Goal: Task Accomplishment & Management: Manage account settings

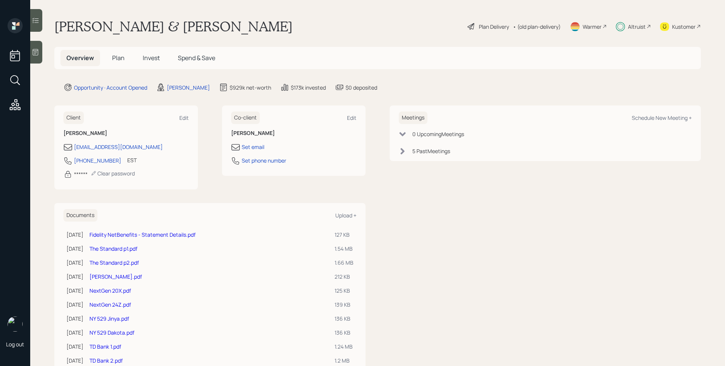
click at [147, 58] on span "Invest" at bounding box center [151, 58] width 17 height 8
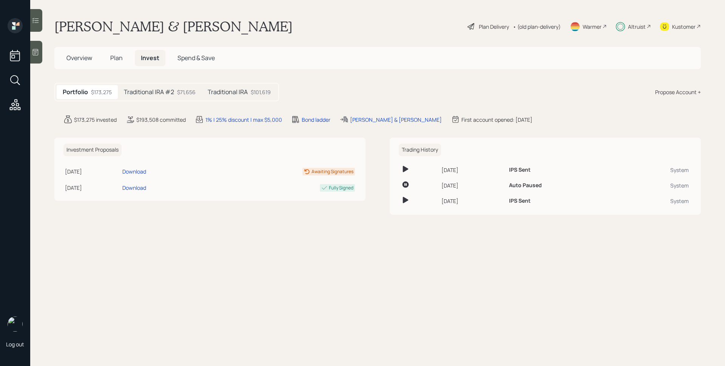
click at [155, 91] on h5 "Traditional IRA #2" at bounding box center [149, 91] width 50 height 7
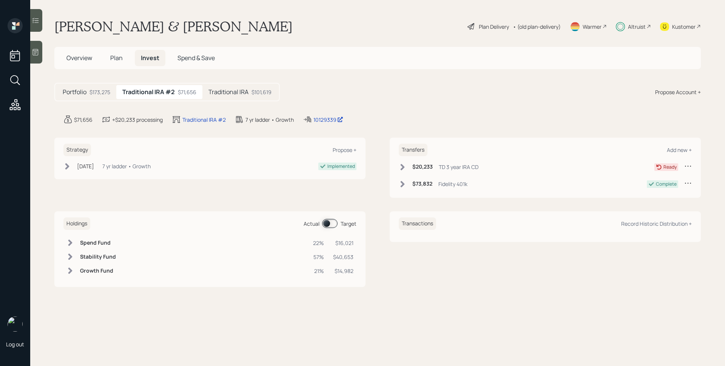
click at [246, 96] on div "Traditional IRA $101,619" at bounding box center [239, 92] width 75 height 14
click at [174, 86] on div "Traditional IRA #2 $71,656" at bounding box center [158, 92] width 84 height 14
click at [689, 167] on icon at bounding box center [689, 166] width 8 height 8
click at [661, 181] on div "Edit transfer" at bounding box center [665, 180] width 54 height 7
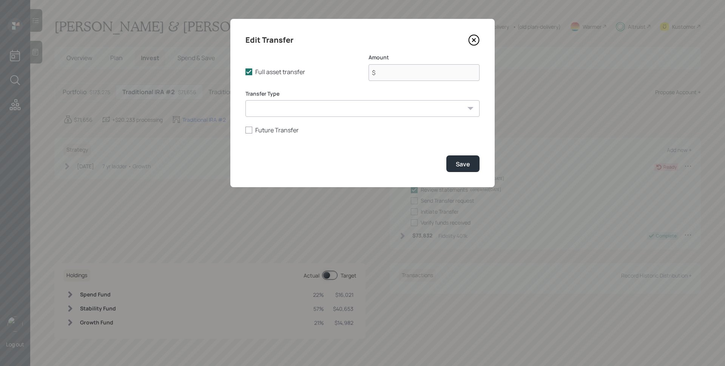
type input "$ 20,233"
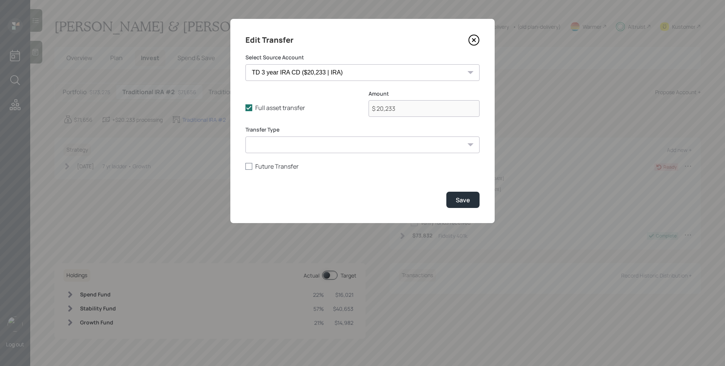
click at [258, 167] on label "Future Transfer" at bounding box center [363, 166] width 234 height 8
click at [246, 166] on input "Future Transfer" at bounding box center [245, 166] width 0 height 0
checkbox input "true"
select select "9"
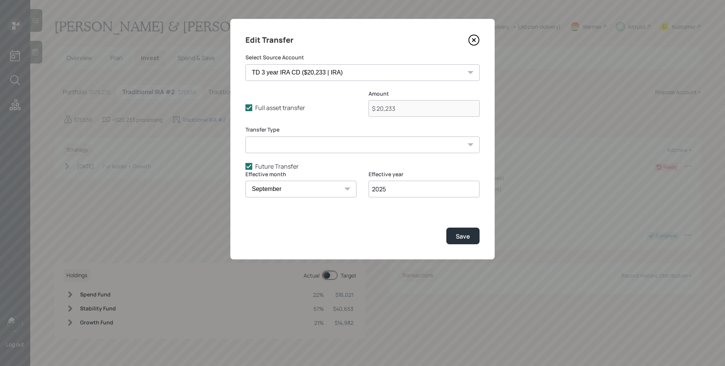
click at [286, 192] on select "January February March April May June July August September October November De…" at bounding box center [301, 189] width 111 height 17
click at [246, 181] on select "January February March April May June July August September October November De…" at bounding box center [301, 189] width 111 height 17
click at [408, 192] on input "2025" at bounding box center [424, 189] width 111 height 17
type input "2028"
click at [464, 237] on div "Save" at bounding box center [463, 236] width 14 height 8
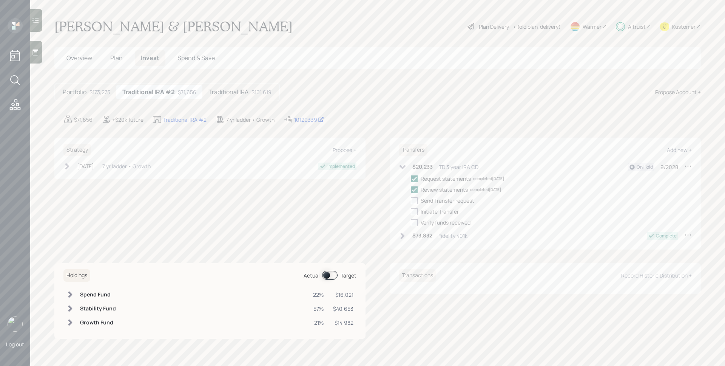
click at [631, 26] on div "Altruist" at bounding box center [637, 27] width 18 height 8
click at [329, 273] on span at bounding box center [329, 274] width 15 height 9
click at [241, 91] on h5 "Traditional IRA" at bounding box center [229, 91] width 40 height 7
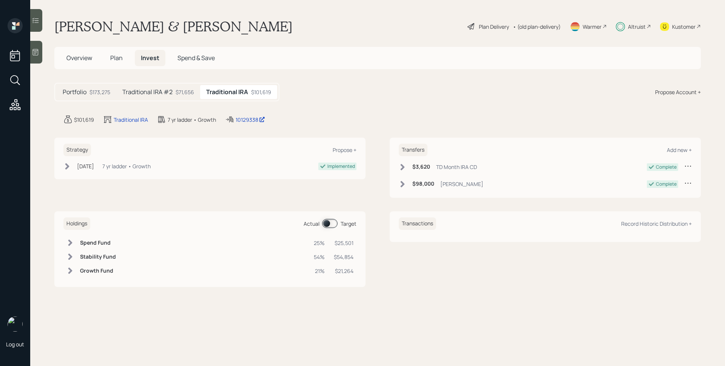
click at [333, 227] on span at bounding box center [329, 223] width 15 height 9
click at [333, 225] on span at bounding box center [329, 223] width 15 height 9
